Goal: Task Accomplishment & Management: Manage account settings

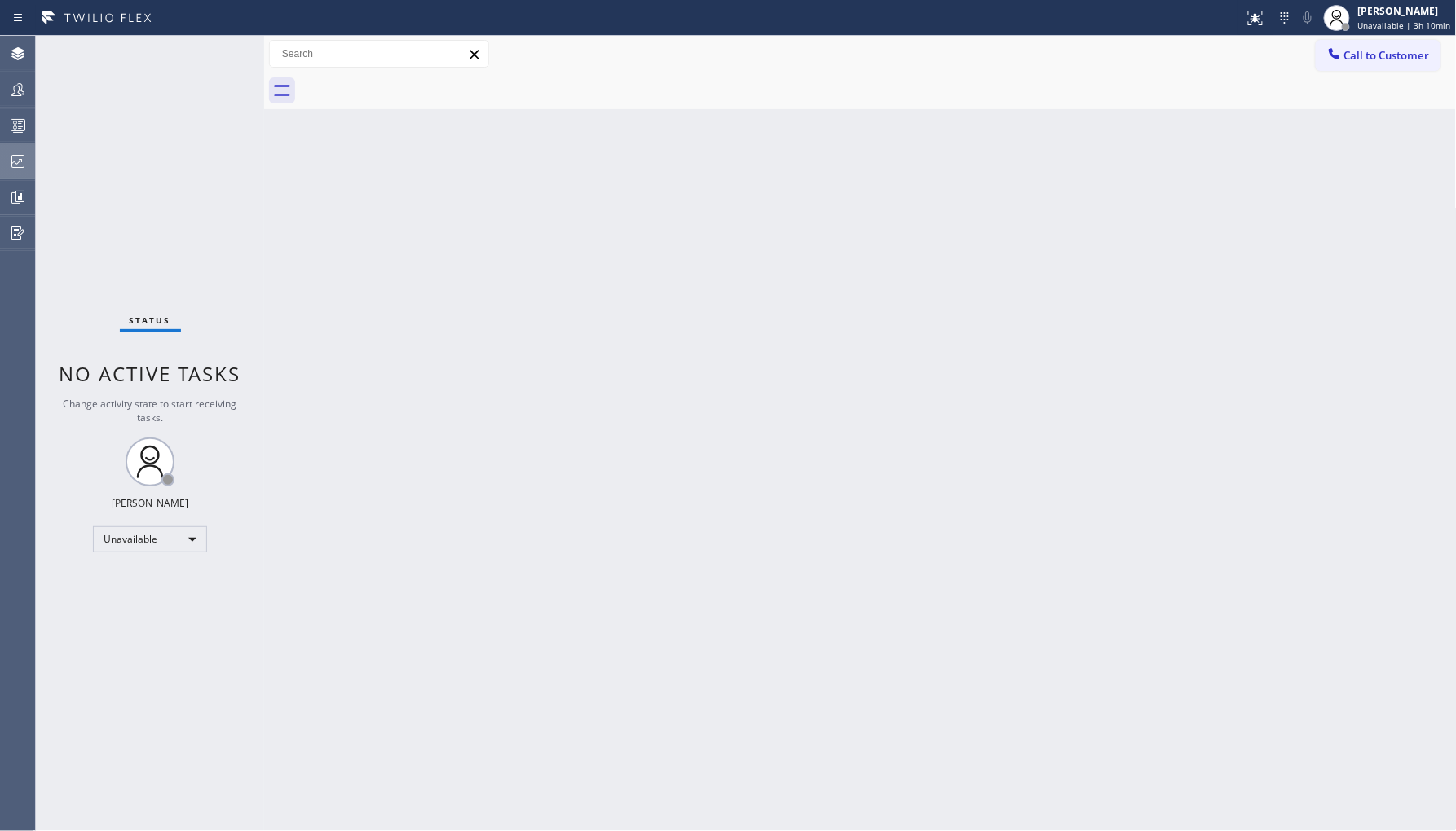
click at [5, 163] on div at bounding box center [17, 160] width 36 height 19
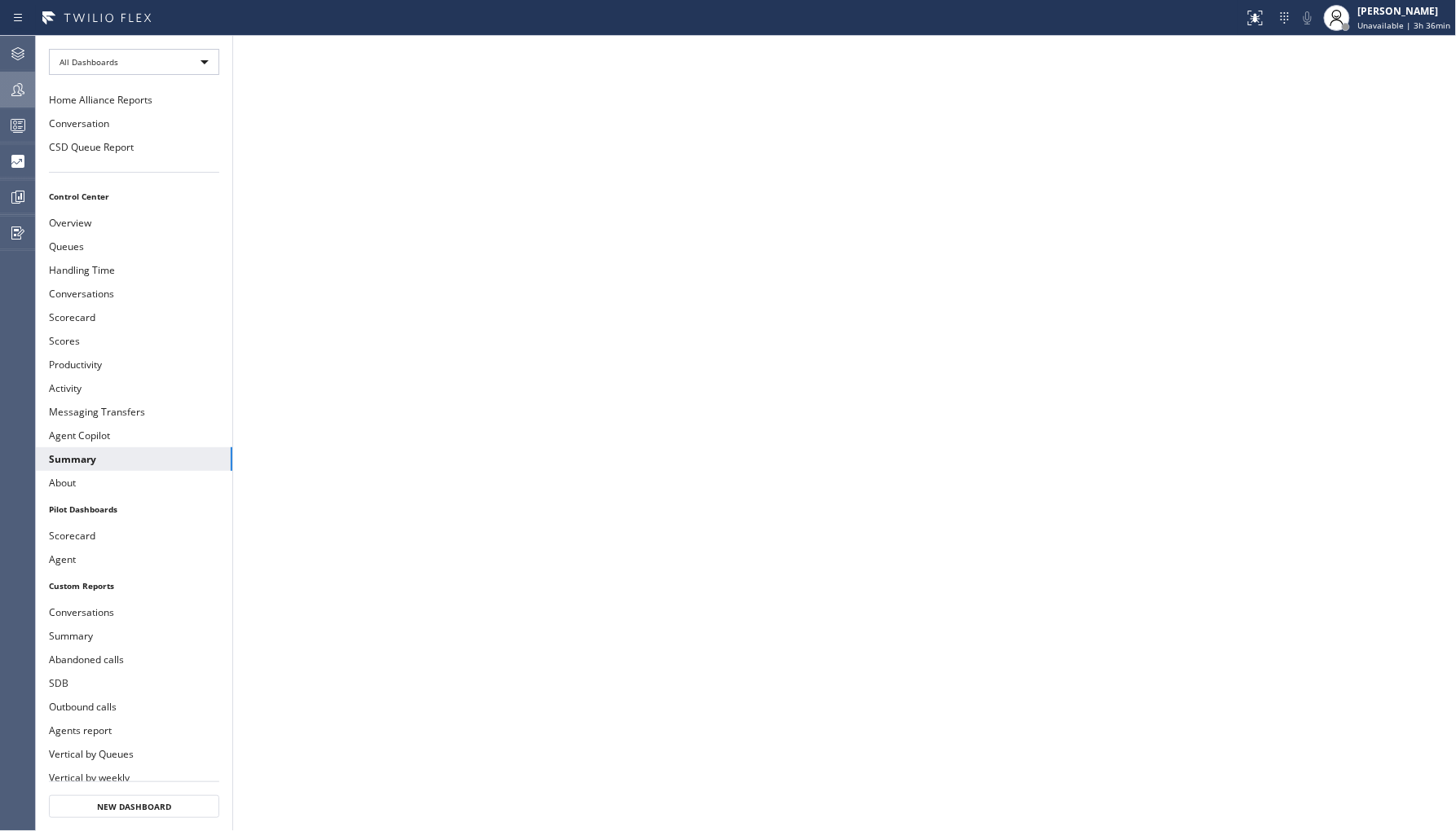
click at [18, 88] on icon at bounding box center [17, 89] width 19 height 19
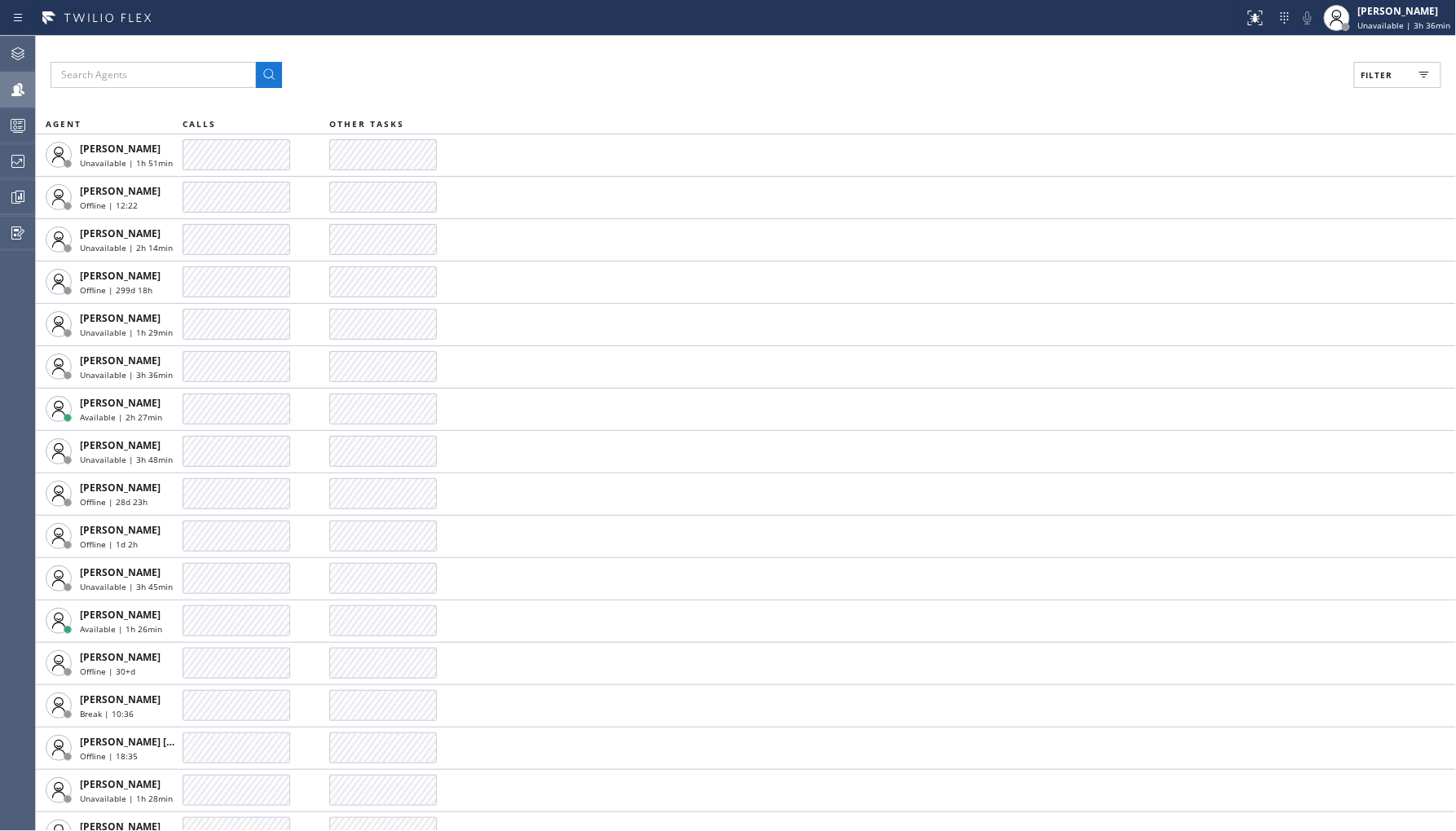
click at [1384, 85] on button "Filter" at bounding box center [1397, 75] width 87 height 26
click at [1234, 216] on label "Unavailable" at bounding box center [1336, 218] width 214 height 14
click at [1229, 216] on input "Unavailable" at bounding box center [1218, 218] width 19 height 19
checkbox input "true"
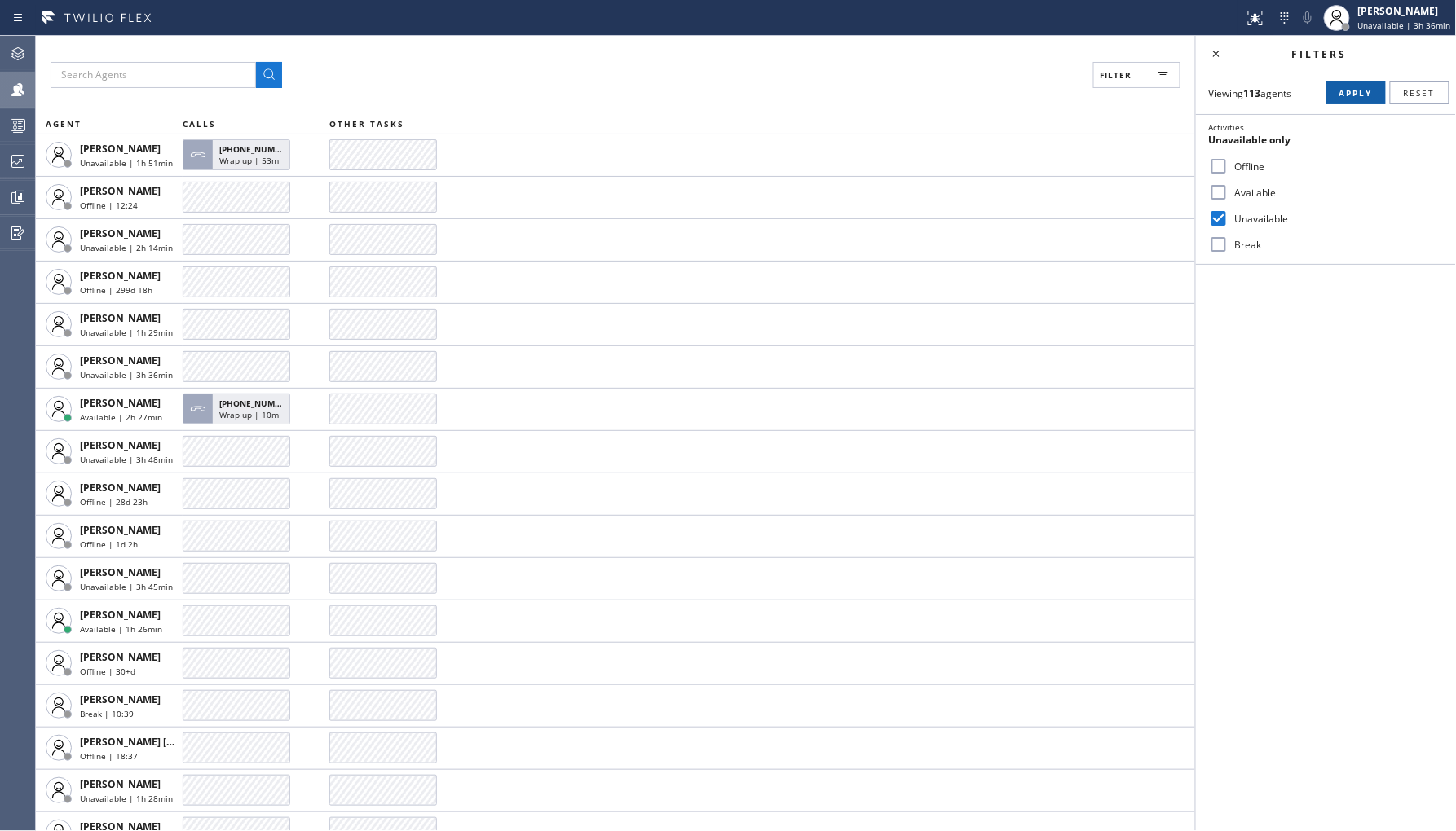
click at [1346, 93] on span "Apply" at bounding box center [1356, 93] width 33 height 11
drag, startPoint x: 1232, startPoint y: 247, endPoint x: 1237, endPoint y: 240, distance: 8.6
click at [1232, 246] on label "Break" at bounding box center [1336, 245] width 214 height 14
click at [1229, 246] on input "Break" at bounding box center [1218, 244] width 19 height 19
checkbox input "true"
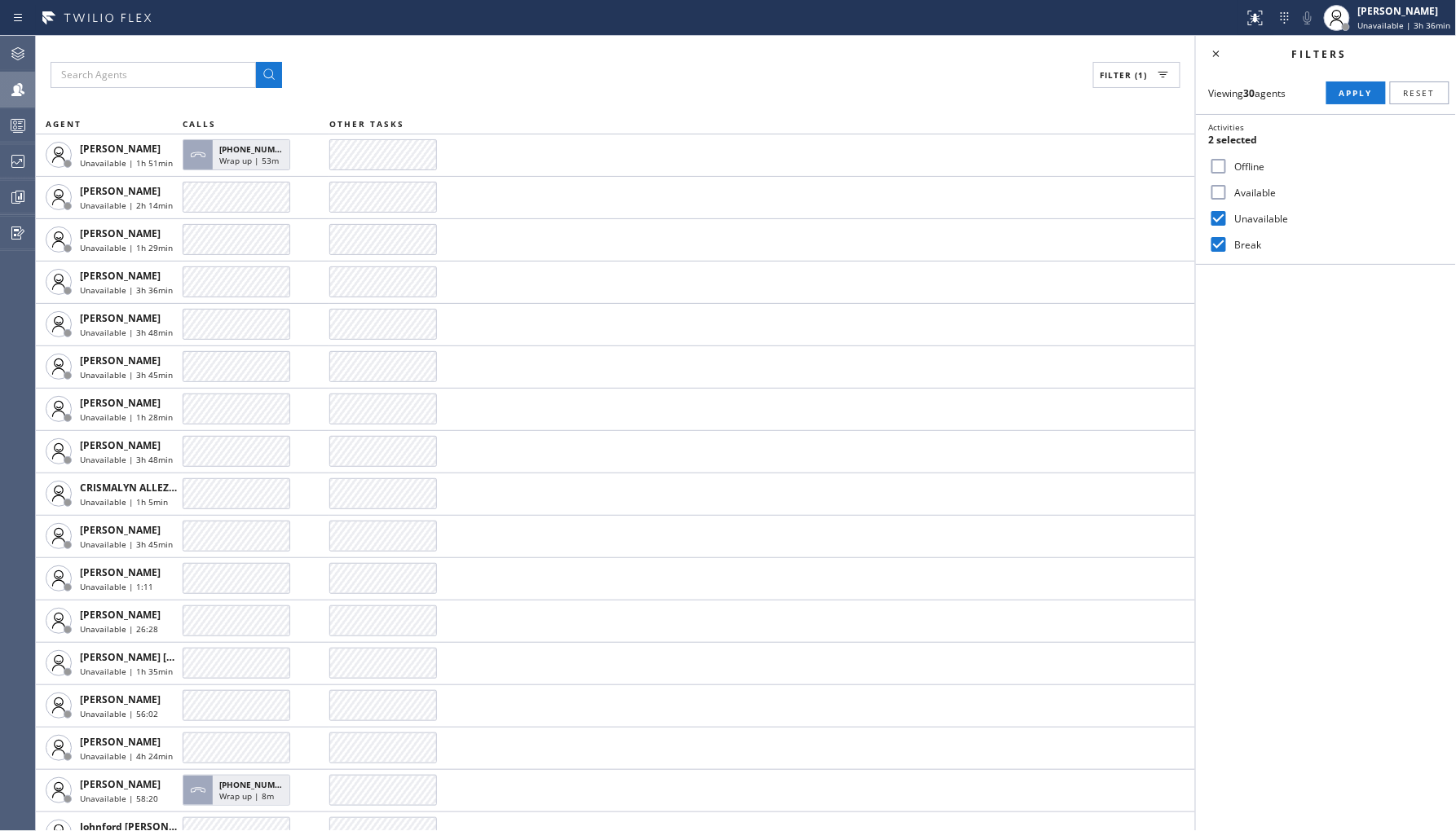
click at [1256, 226] on div "Unavailable" at bounding box center [1326, 218] width 260 height 26
click at [1267, 220] on label "Unavailable" at bounding box center [1336, 218] width 214 height 14
click at [1229, 220] on input "Unavailable" at bounding box center [1218, 218] width 19 height 19
checkbox input "false"
click at [1333, 96] on button "Apply" at bounding box center [1356, 93] width 60 height 23
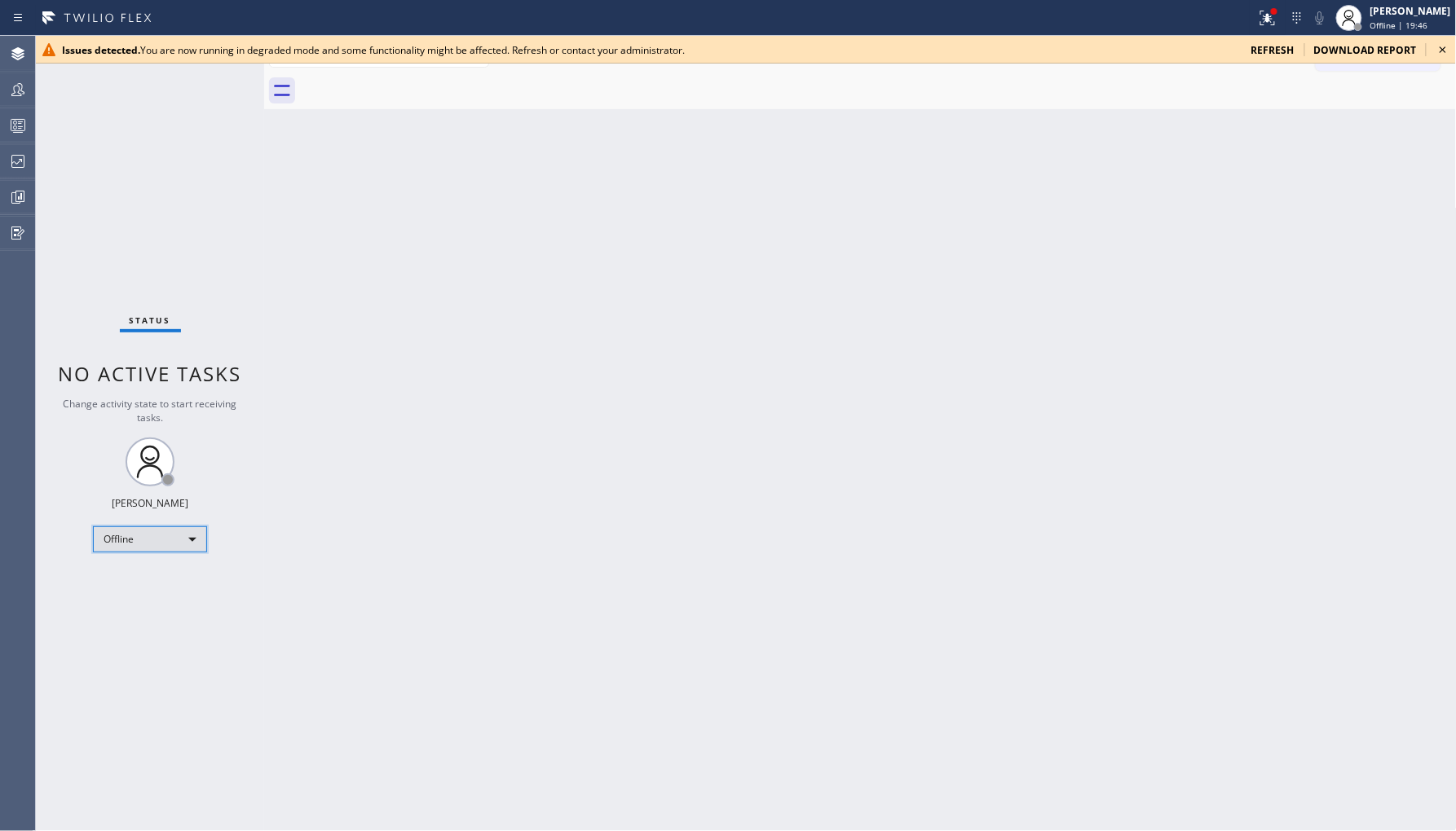
click at [178, 548] on div "Offline" at bounding box center [149, 540] width 115 height 26
click at [167, 597] on li "Unavailable" at bounding box center [148, 602] width 111 height 19
click at [33, 91] on div at bounding box center [17, 89] width 36 height 19
